Goal: Book appointment/travel/reservation

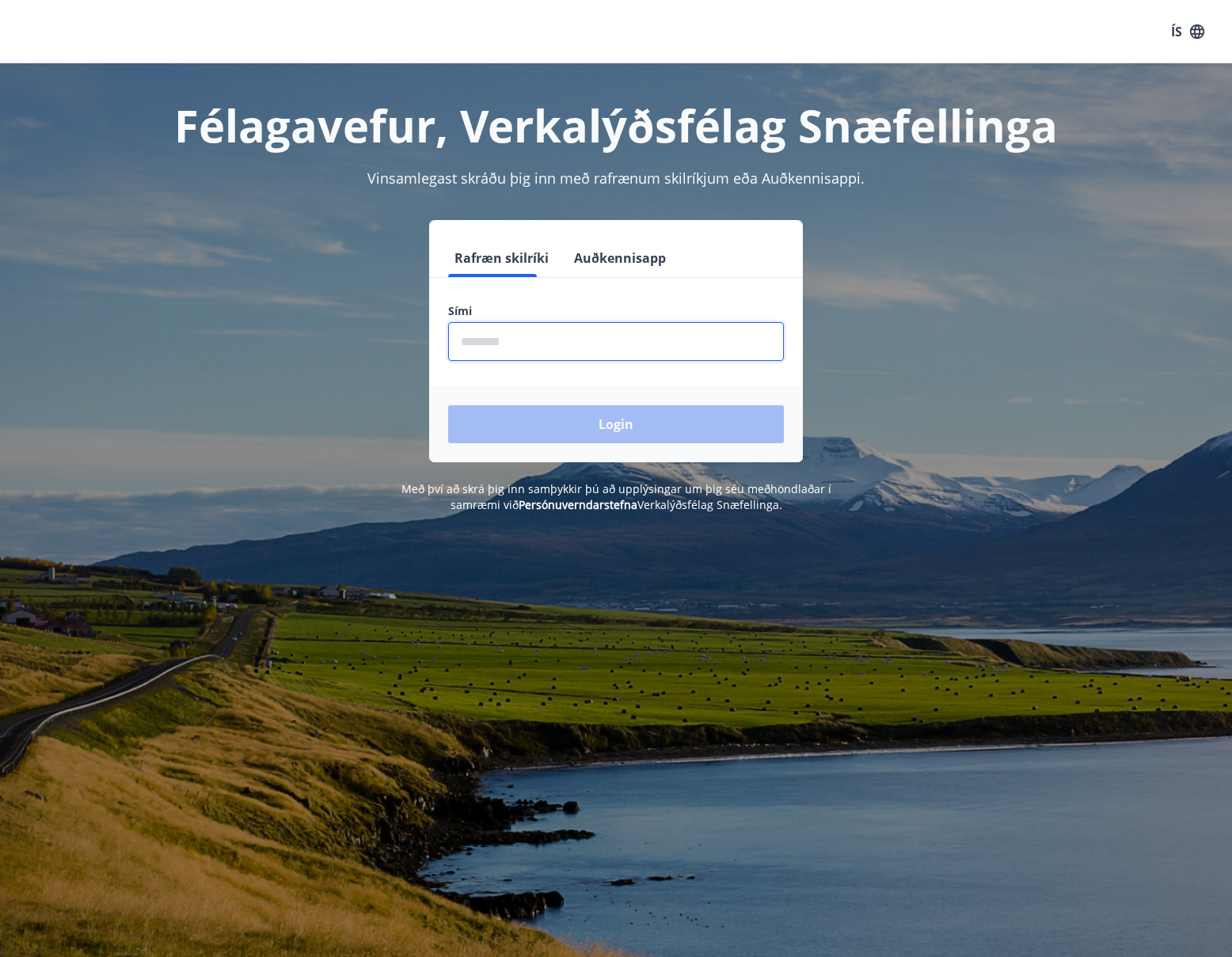
click at [461, 341] on input "phone" at bounding box center [616, 341] width 336 height 39
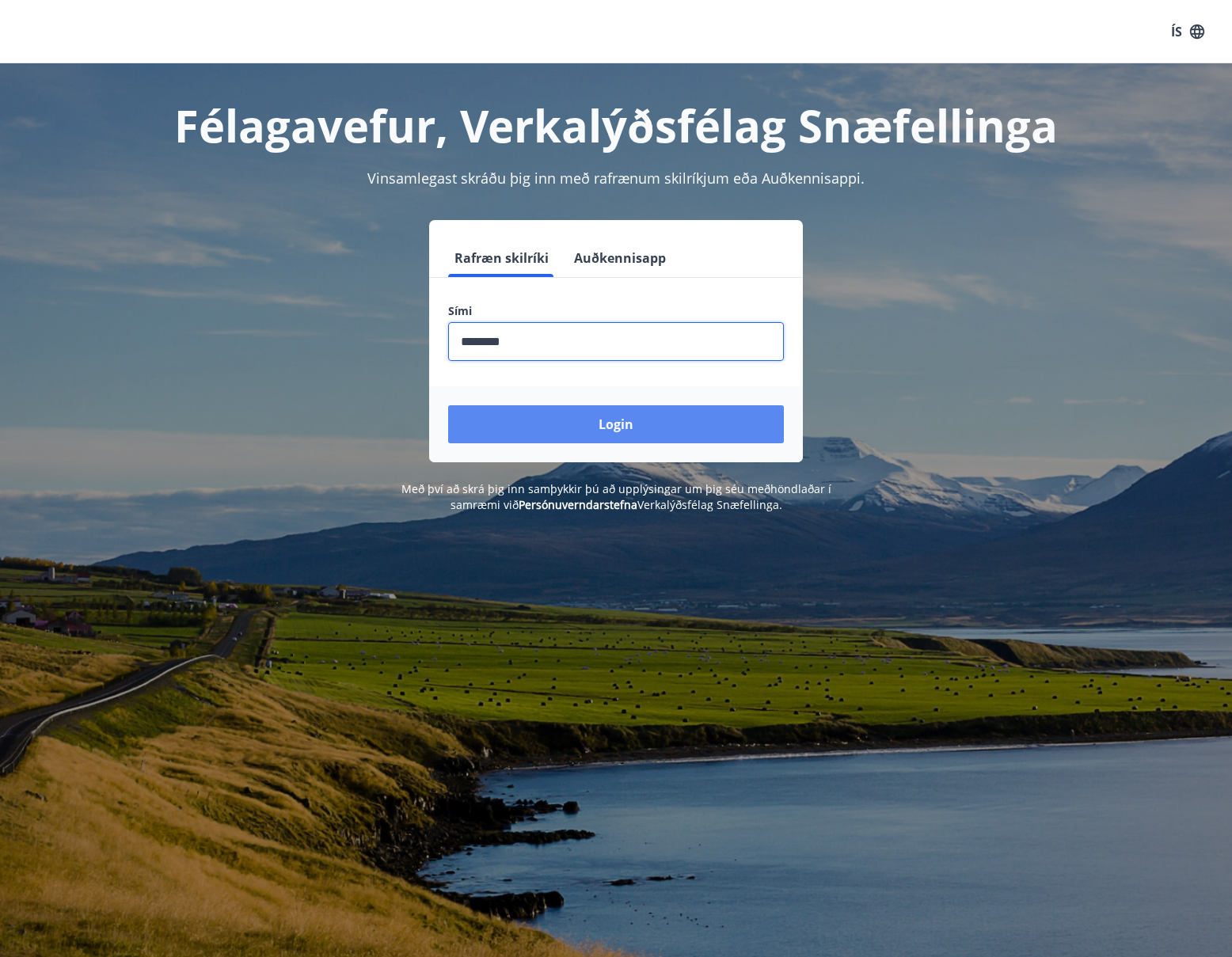
type input "********"
click at [541, 418] on button "Login" at bounding box center [616, 423] width 336 height 38
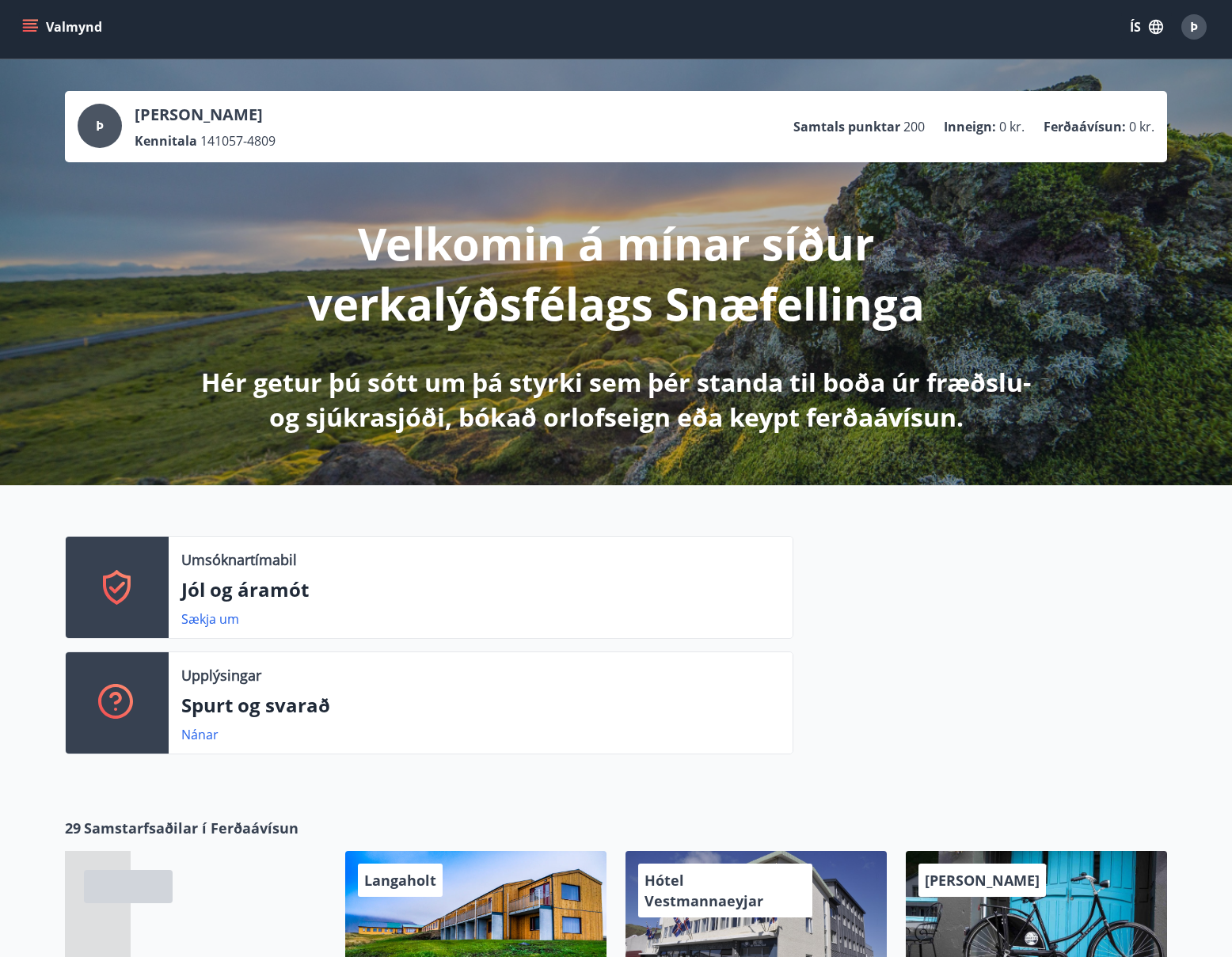
scroll to position [6, 0]
click at [33, 22] on icon "menu" at bounding box center [30, 23] width 15 height 2
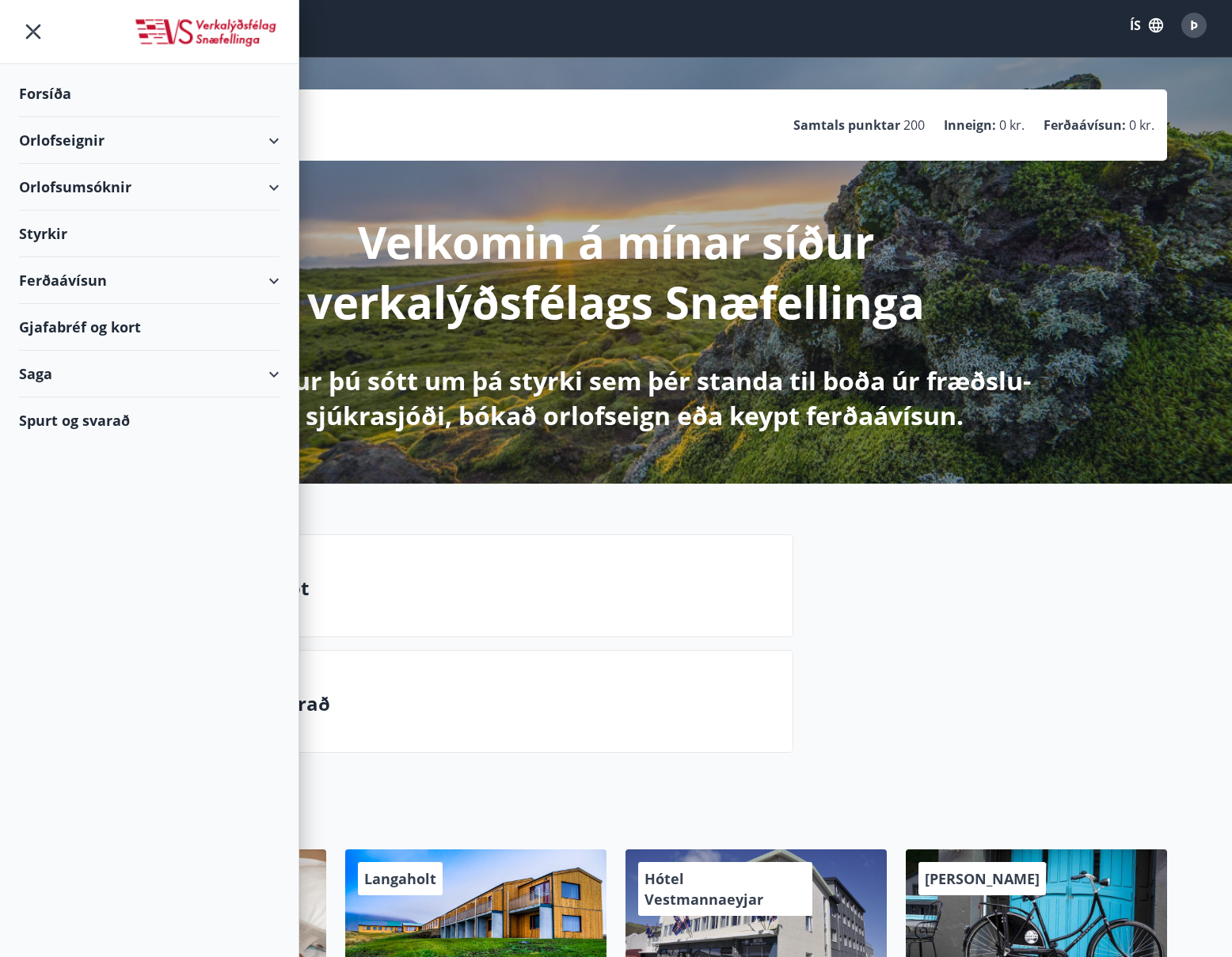
click at [271, 136] on div "Orlofseignir" at bounding box center [149, 140] width 260 height 46
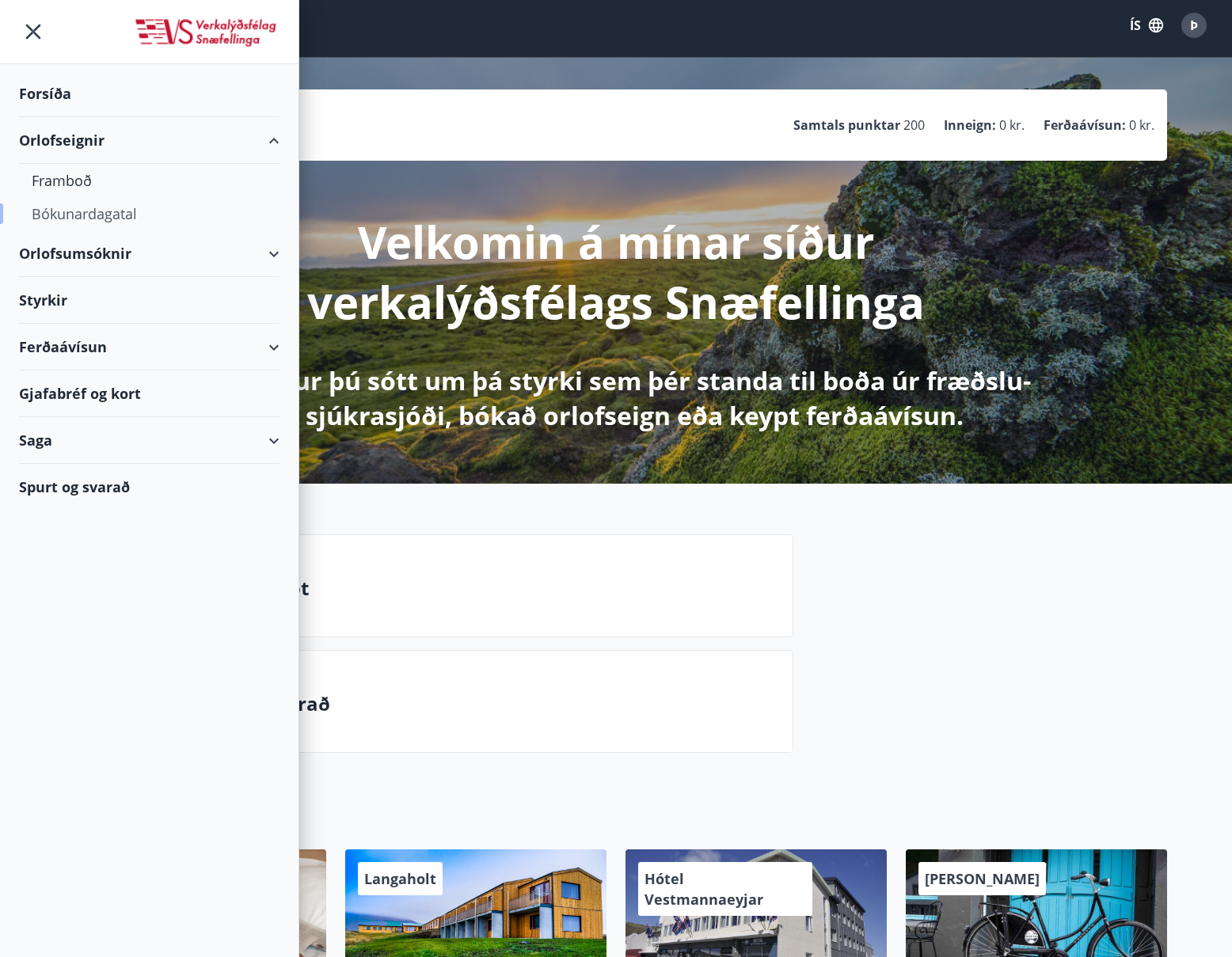
click at [131, 209] on div "Bókunardagatal" at bounding box center [149, 214] width 235 height 33
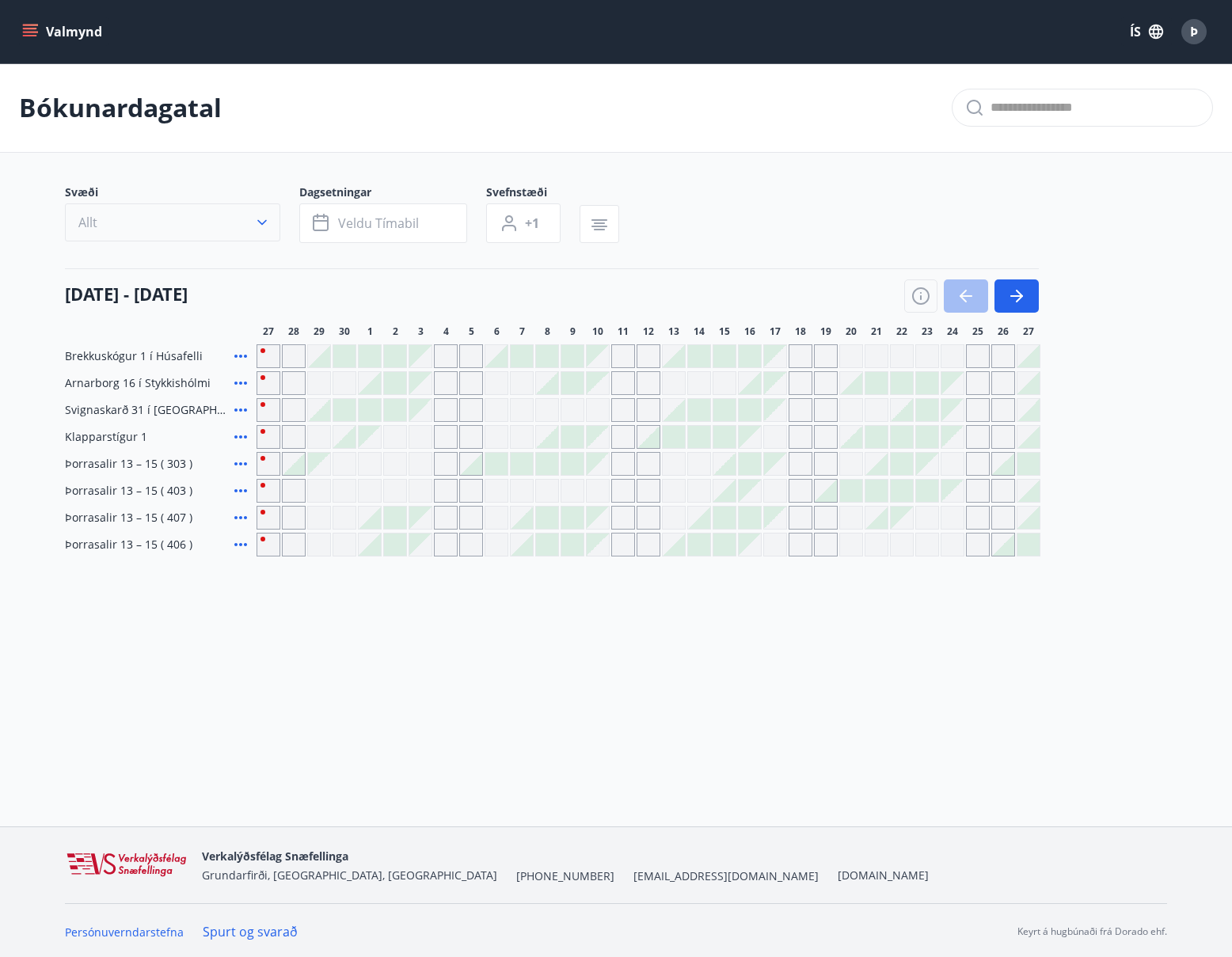
scroll to position [2, 0]
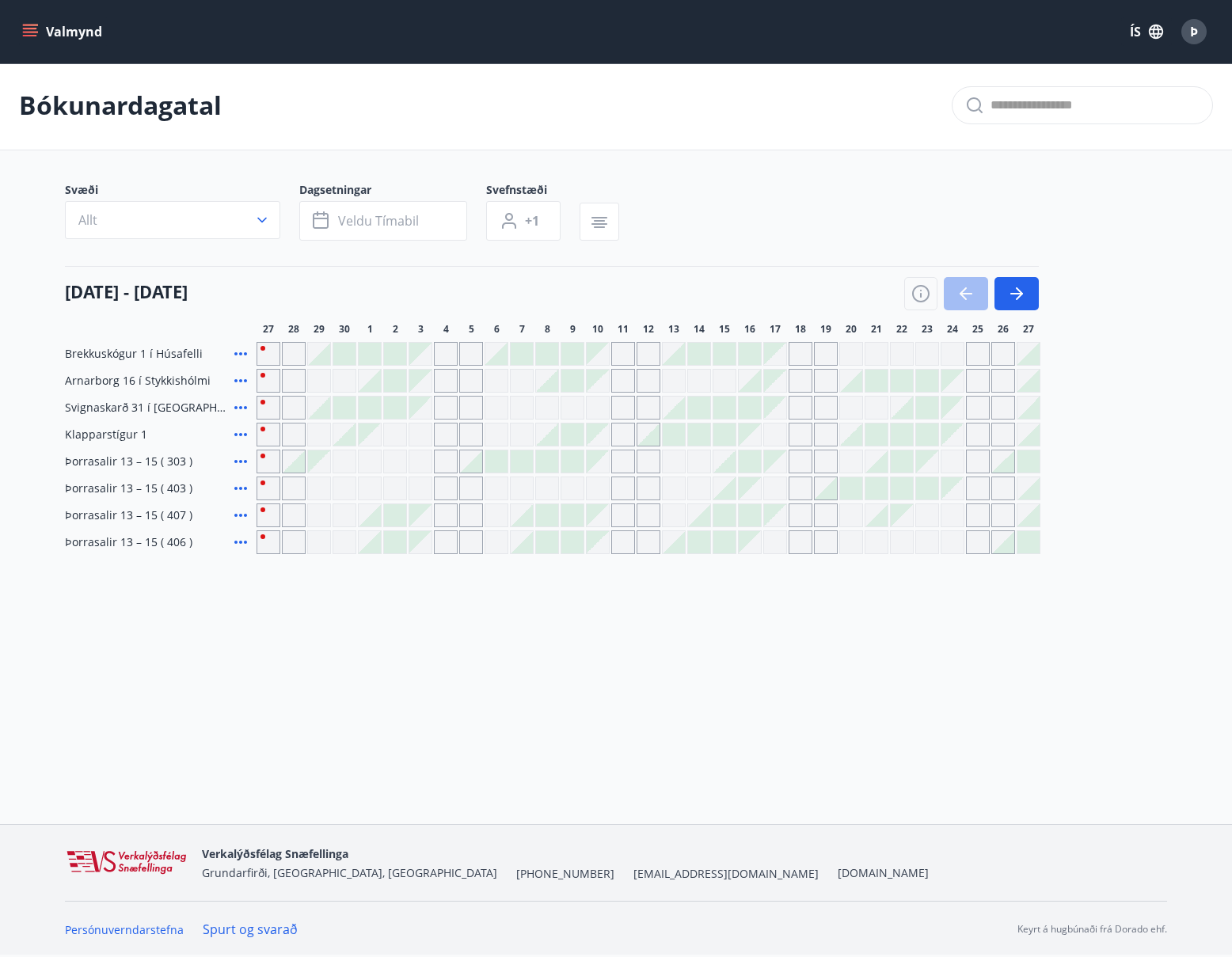
click at [830, 487] on div at bounding box center [826, 488] width 22 height 22
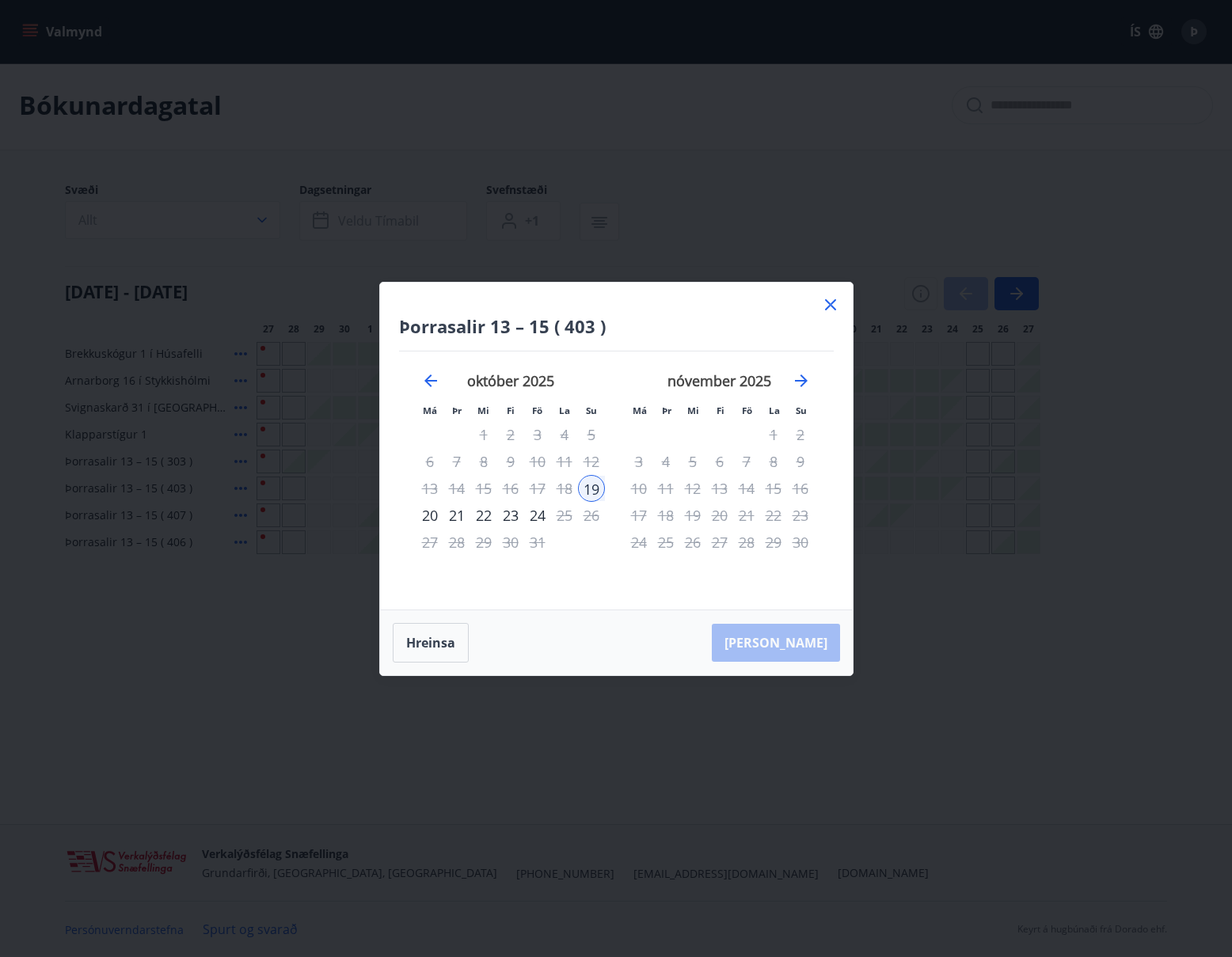
click at [830, 304] on icon at bounding box center [830, 304] width 2 height 2
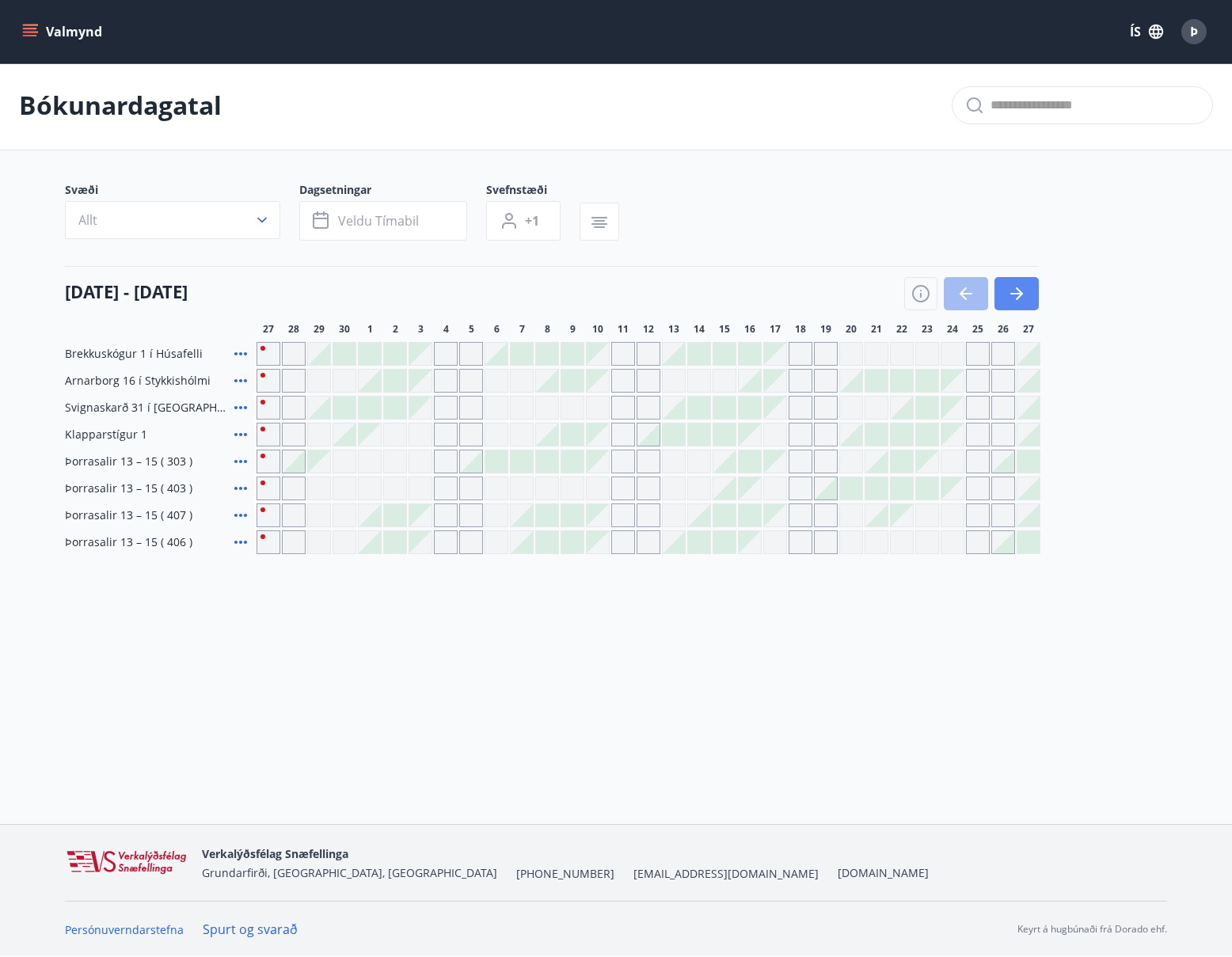
click at [1023, 291] on icon "button" at bounding box center [1017, 294] width 19 height 19
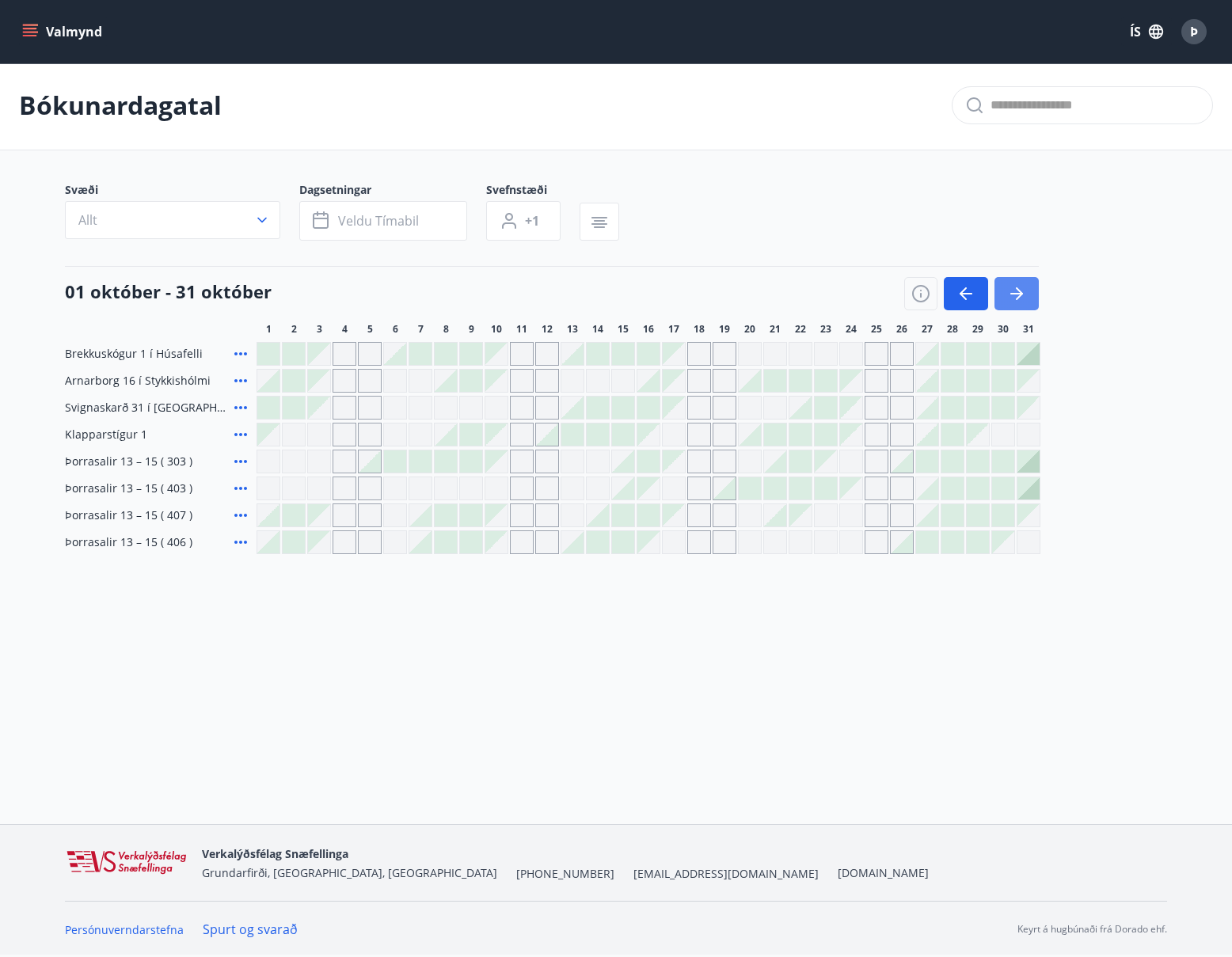
click at [1023, 291] on icon "button" at bounding box center [1017, 294] width 19 height 19
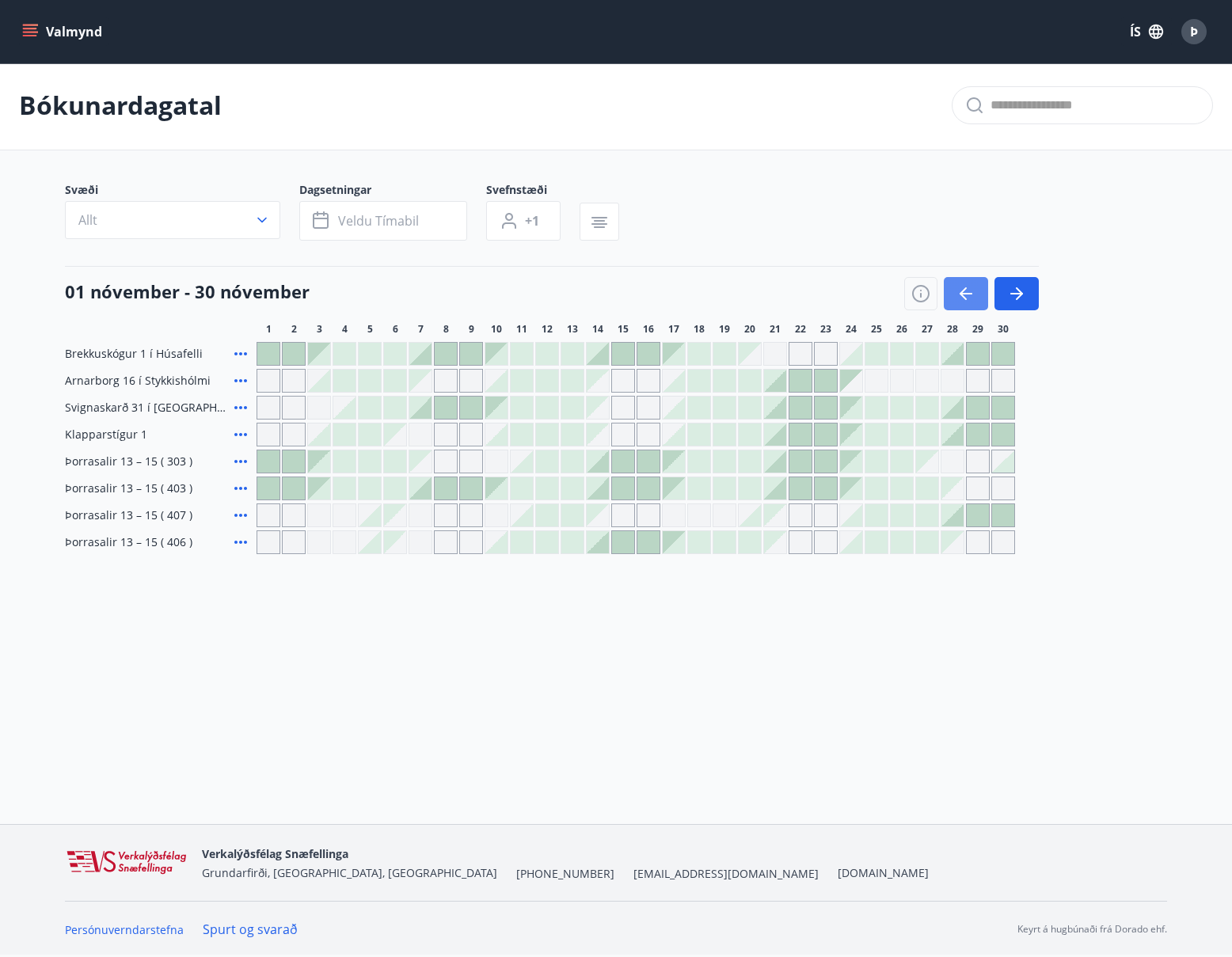
click at [967, 291] on icon "button" at bounding box center [966, 294] width 19 height 19
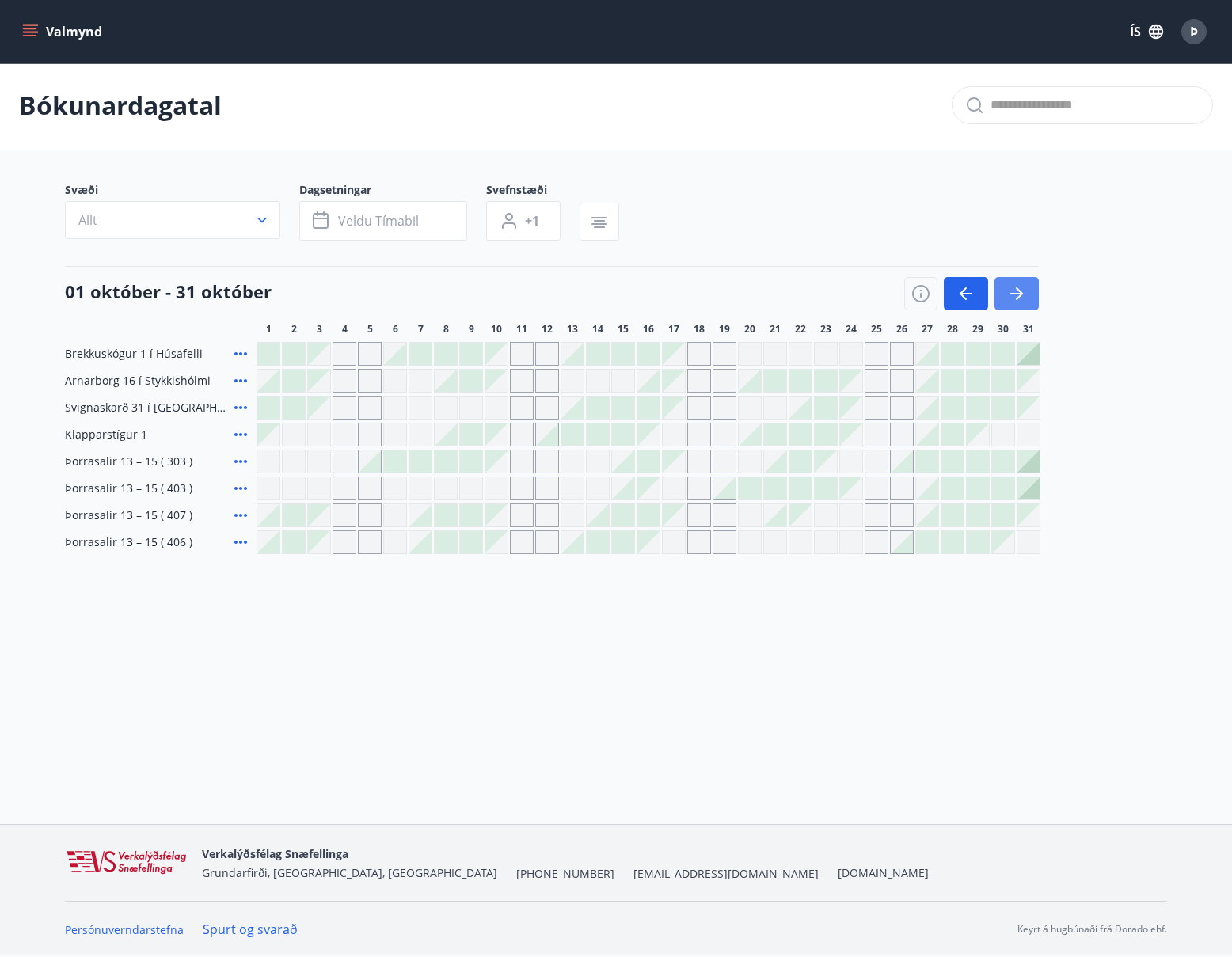
click at [1016, 287] on icon "button" at bounding box center [1017, 294] width 19 height 19
